Goal: Information Seeking & Learning: Understand process/instructions

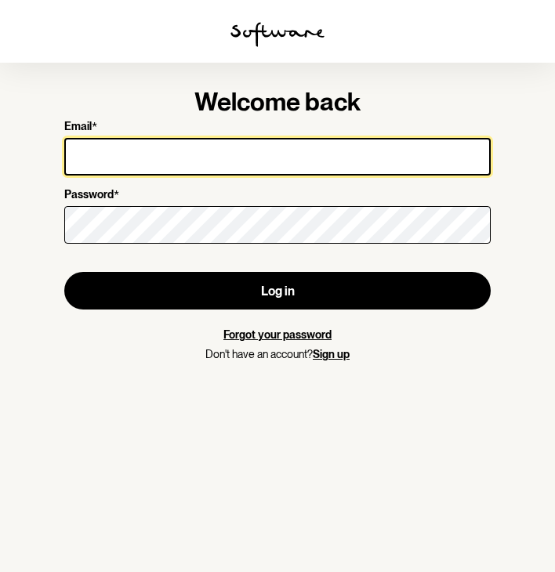
type input "[EMAIL_ADDRESS][DOMAIN_NAME]"
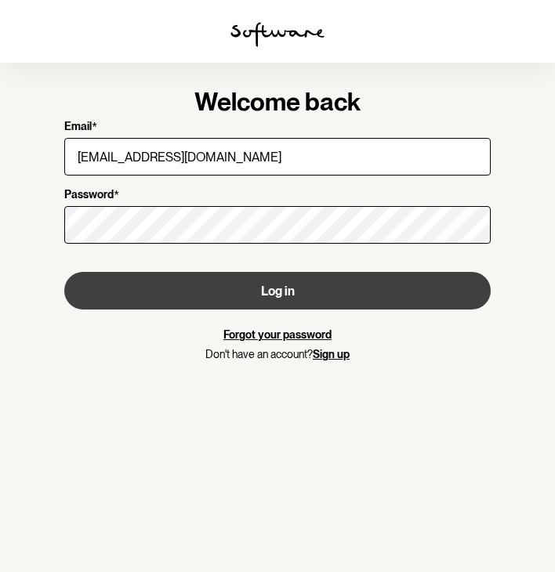
click at [280, 293] on button "Log in" at bounding box center [277, 291] width 426 height 38
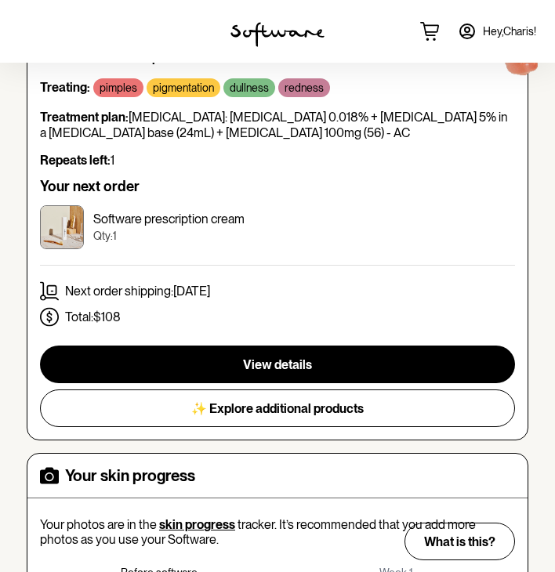
scroll to position [479, 0]
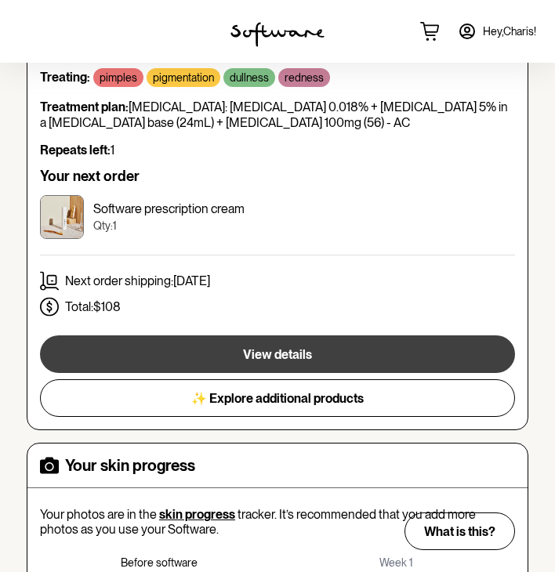
click at [305, 347] on span "View details" at bounding box center [277, 354] width 69 height 15
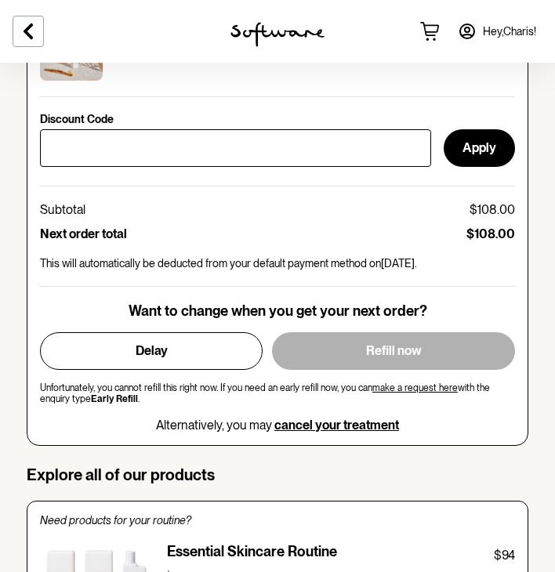
scroll to position [772, 0]
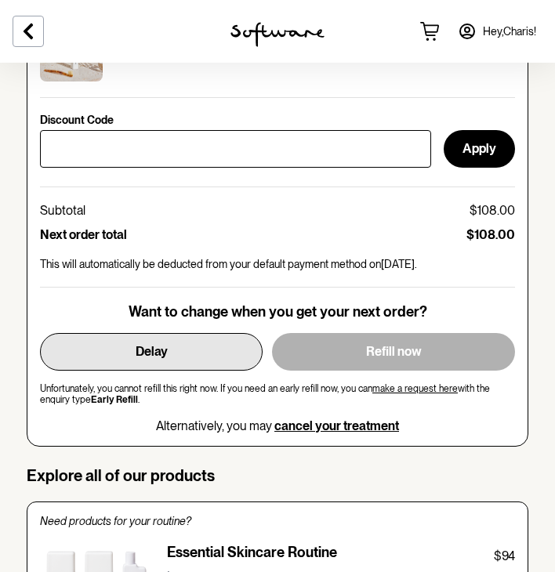
click at [215, 350] on button "Delay" at bounding box center [151, 352] width 222 height 38
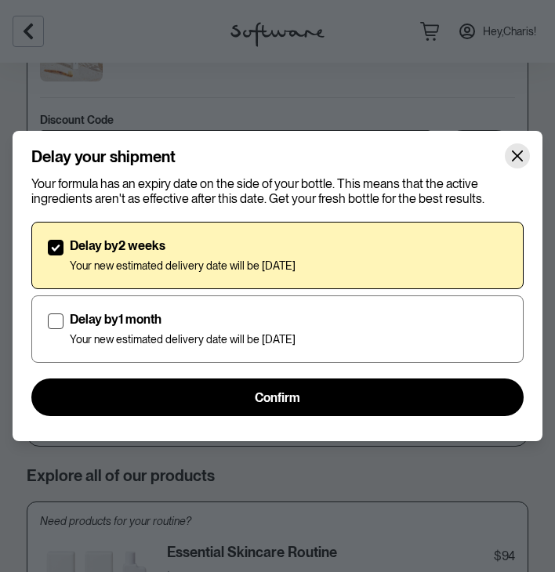
click at [512, 154] on icon "Close" at bounding box center [517, 156] width 13 height 13
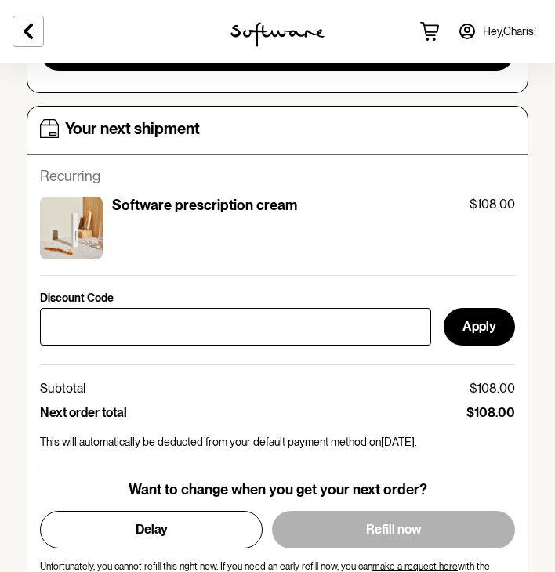
scroll to position [590, 1]
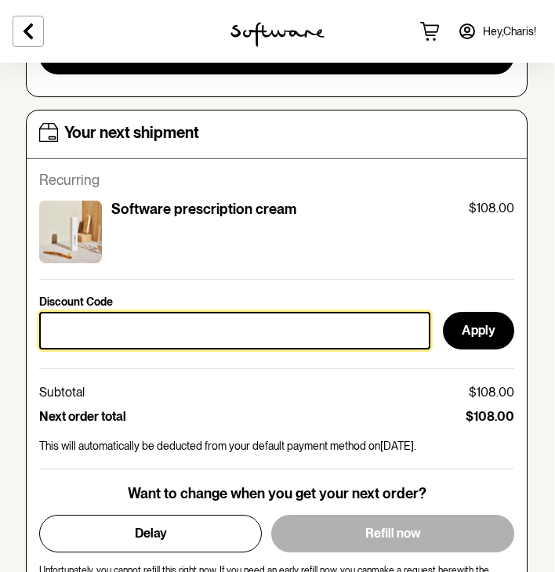
click at [285, 331] on input "Discount Code" at bounding box center [234, 331] width 391 height 38
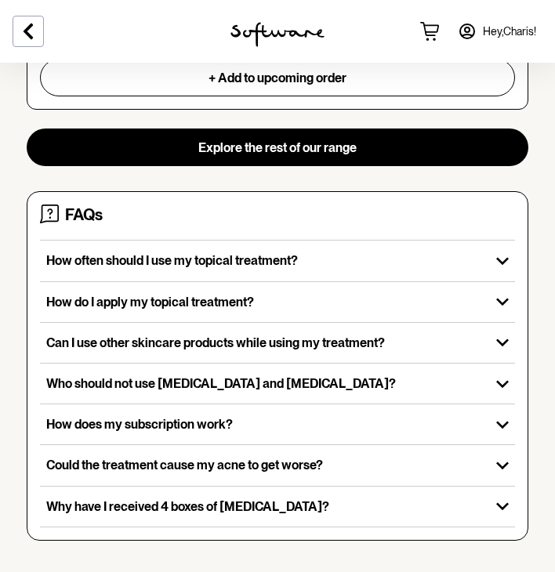
scroll to position [1904, 0]
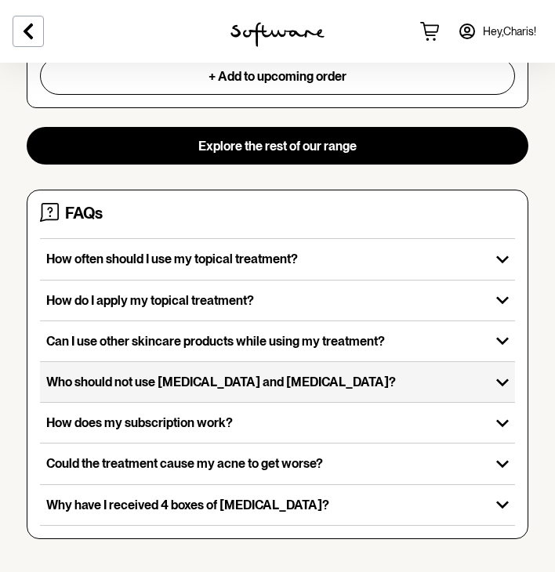
click at [327, 377] on p "Who should not use [MEDICAL_DATA] and [MEDICAL_DATA]?" at bounding box center [264, 381] width 437 height 15
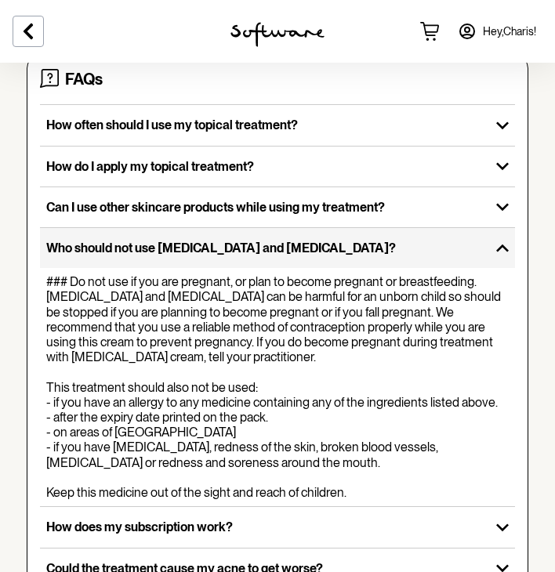
scroll to position [2040, 0]
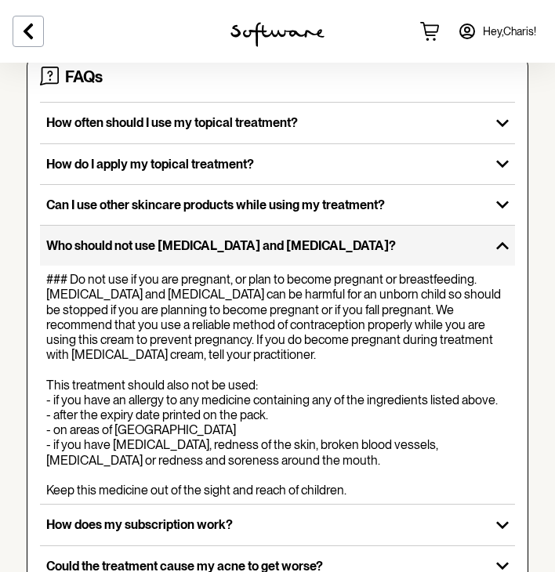
click at [344, 244] on p "Who should not use [MEDICAL_DATA] and [MEDICAL_DATA]?" at bounding box center [264, 245] width 437 height 15
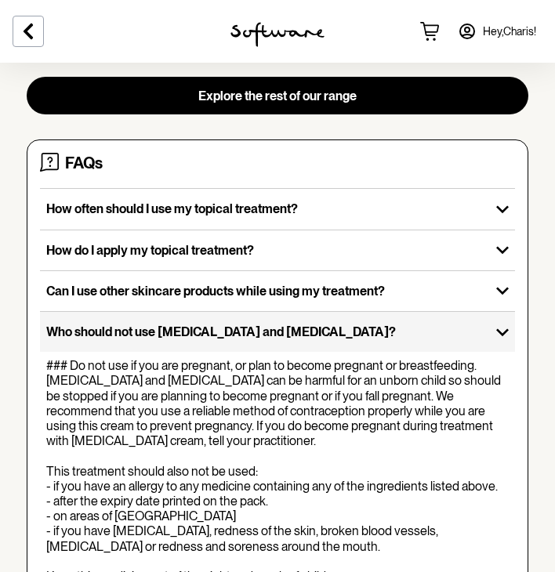
scroll to position [1912, 0]
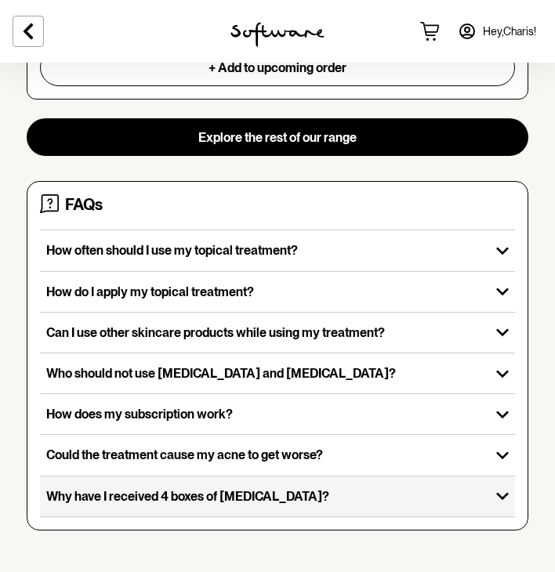
click at [226, 495] on div "Why have I received 4 boxes of [MEDICAL_DATA]?" at bounding box center [265, 496] width 450 height 40
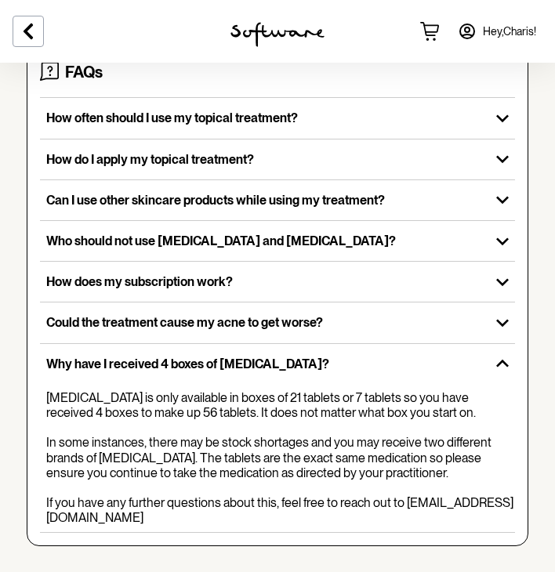
scroll to position [2044, 0]
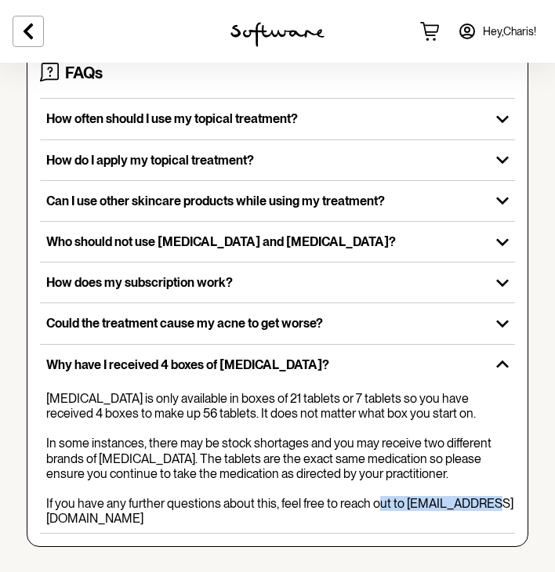
drag, startPoint x: 404, startPoint y: 492, endPoint x: 509, endPoint y: 499, distance: 105.2
copy div "[EMAIL_ADDRESS][DOMAIN_NAME]"
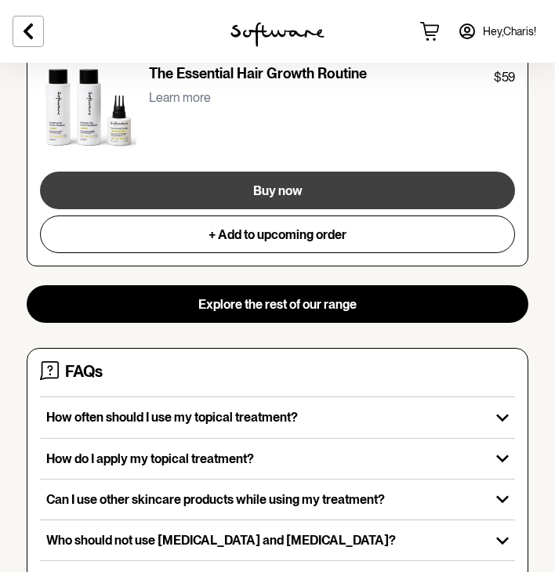
scroll to position [1753, 0]
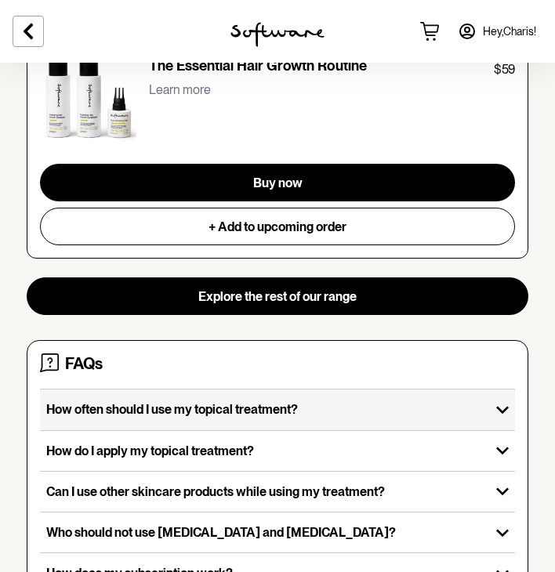
click at [311, 402] on p "How often should I use my topical treatment?" at bounding box center [264, 409] width 437 height 15
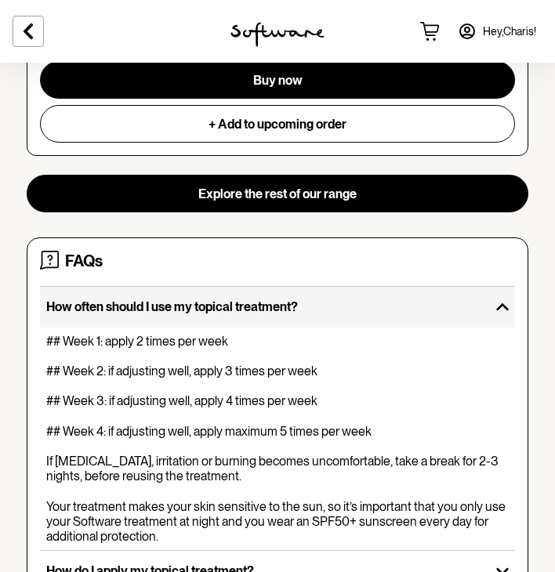
scroll to position [1877, 0]
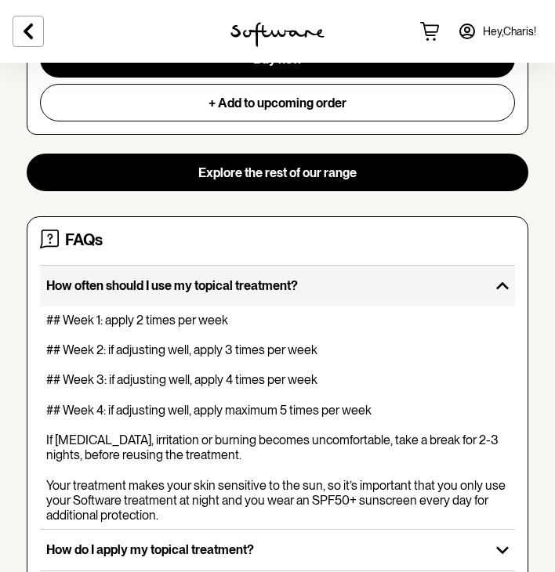
click at [287, 285] on p "How often should I use my topical treatment?" at bounding box center [264, 285] width 437 height 15
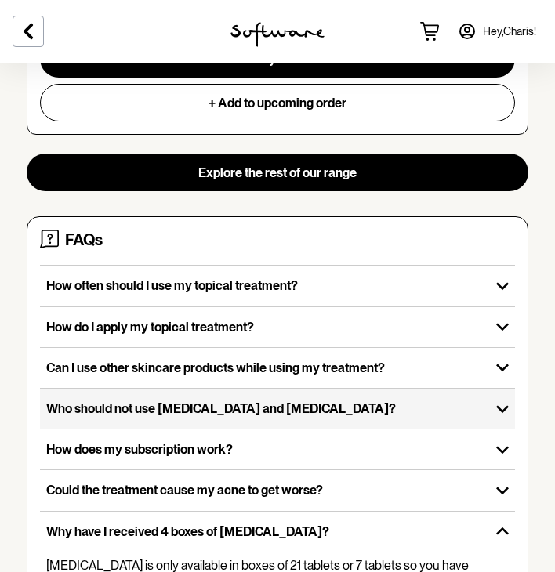
click at [304, 401] on p "Who should not use [MEDICAL_DATA] and [MEDICAL_DATA]?" at bounding box center [264, 408] width 437 height 15
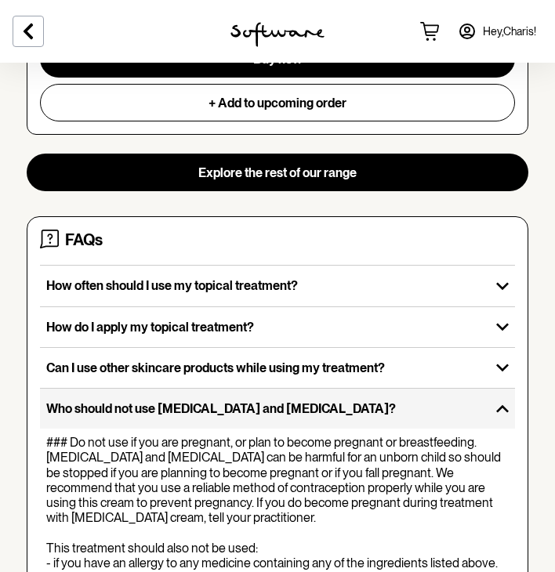
click at [302, 401] on p "Who should not use [MEDICAL_DATA] and [MEDICAL_DATA]?" at bounding box center [264, 408] width 437 height 15
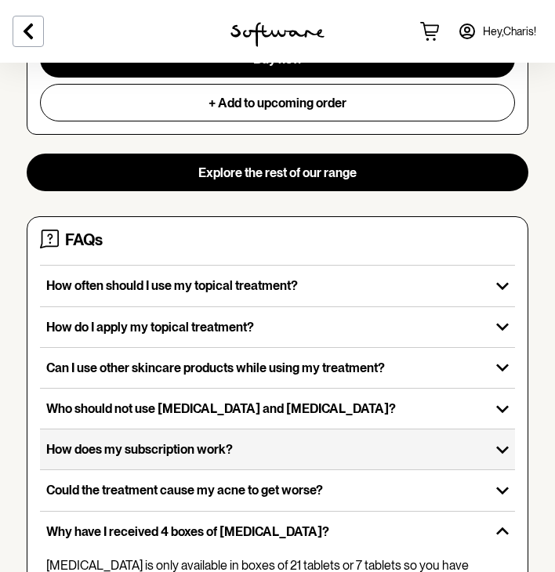
click at [292, 430] on div "How does my subscription work?" at bounding box center [265, 449] width 450 height 40
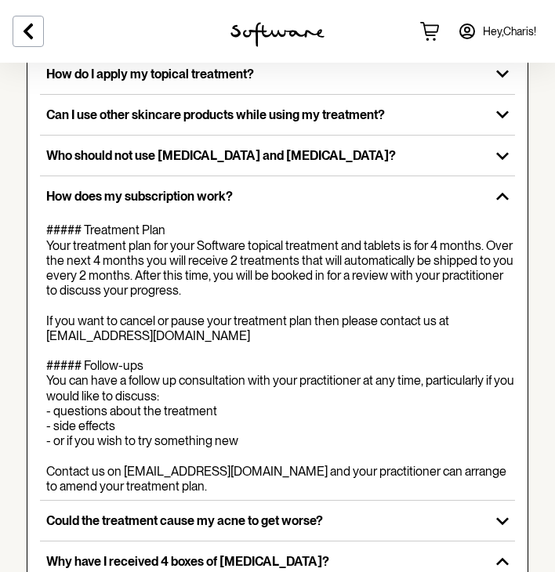
scroll to position [2129, 0]
